Goal: Transaction & Acquisition: Purchase product/service

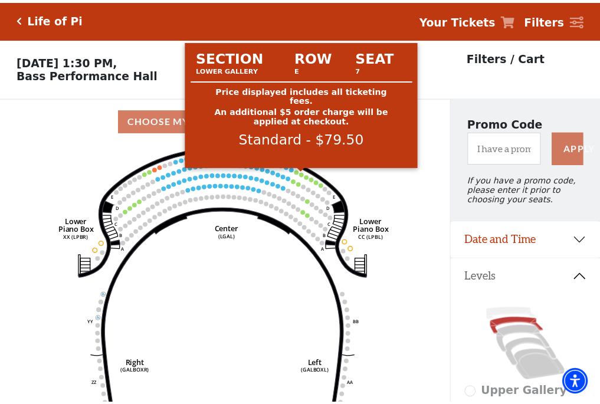
scroll to position [55, 0]
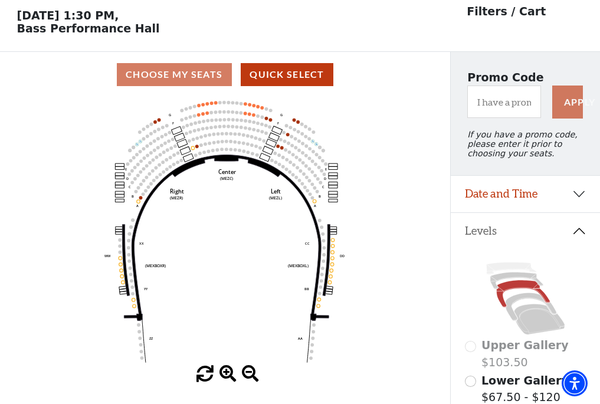
scroll to position [55, 0]
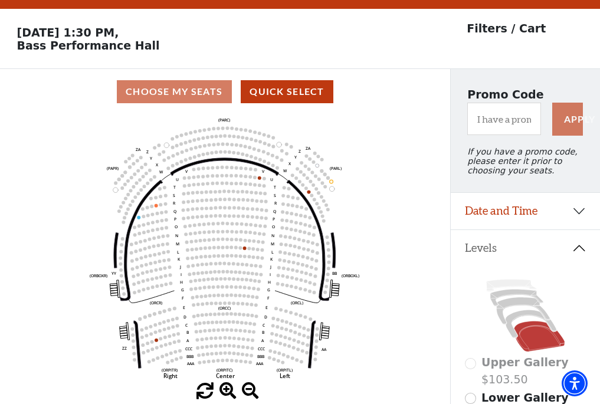
scroll to position [55, 0]
